Goal: Transaction & Acquisition: Subscribe to service/newsletter

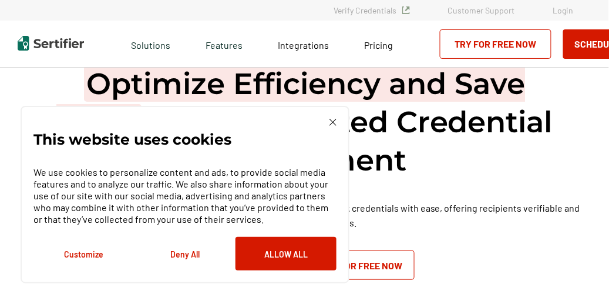
click at [179, 255] on button "Deny All" at bounding box center [185, 253] width 101 height 33
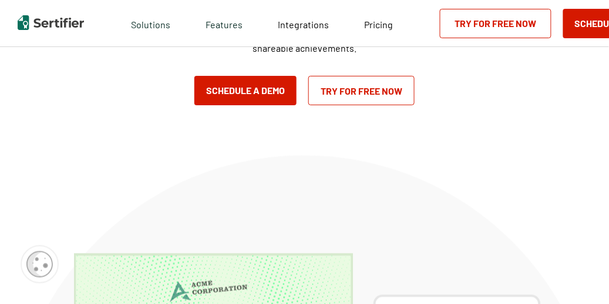
scroll to position [235, 0]
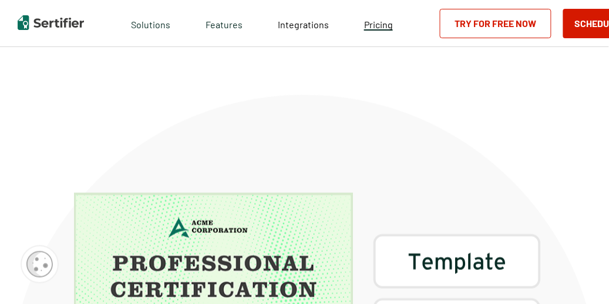
click at [374, 26] on span "Pricing" at bounding box center [378, 24] width 29 height 11
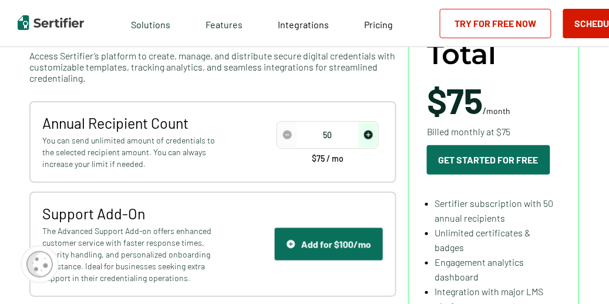
scroll to position [156, 0]
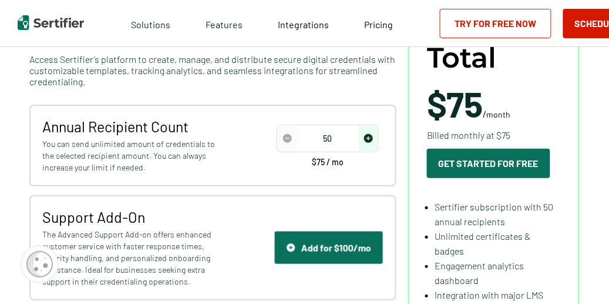
click at [344, 137] on input "50" at bounding box center [328, 139] width 100 height 18
drag, startPoint x: 344, startPoint y: 137, endPoint x: 321, endPoint y: 140, distance: 22.4
click at [321, 140] on input "50" at bounding box center [328, 139] width 100 height 18
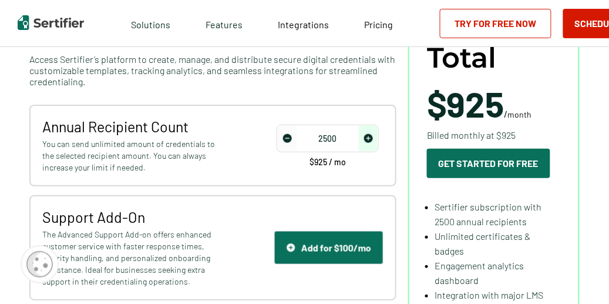
type input "2500"
click at [465, 224] on span "Sertifier subscription with 2500 annual recipients" at bounding box center [488, 214] width 107 height 26
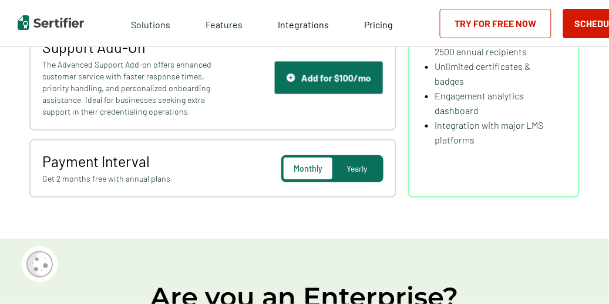
scroll to position [391, 0]
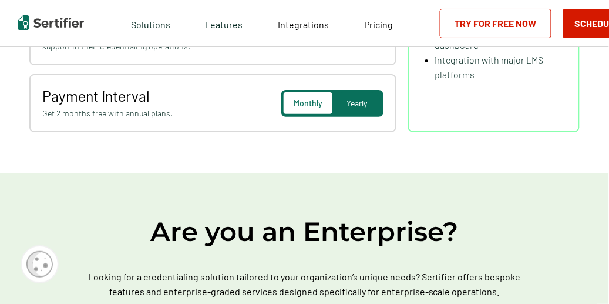
click at [363, 100] on span "Yearly" at bounding box center [357, 103] width 21 height 10
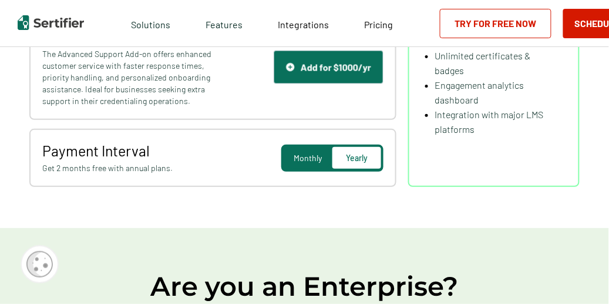
scroll to position [196, 0]
